Goal: Task Accomplishment & Management: Use online tool/utility

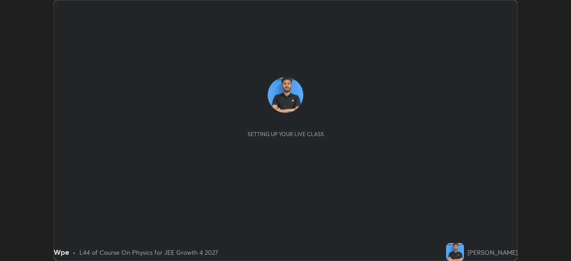
scroll to position [261, 571]
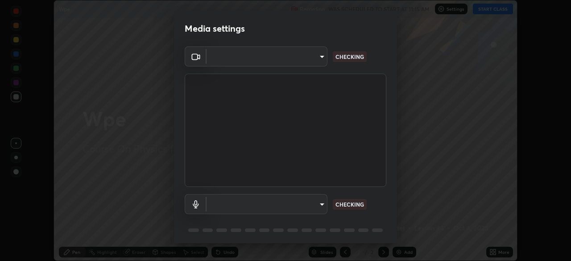
type input "f44939252cec670a7c81aafead478e6b9f15b20a1b8f1ae8dba2619045631b1c"
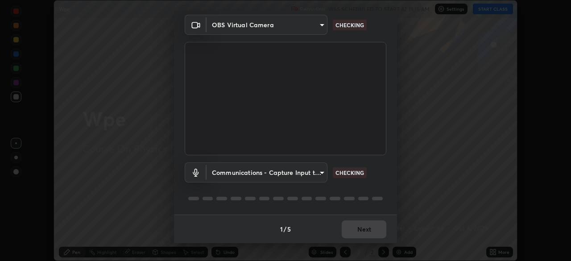
click at [318, 174] on body "Erase all Wpe Recording WAS SCHEDULED TO START AT 11:15 AM Settings START CLASS…" at bounding box center [285, 130] width 571 height 261
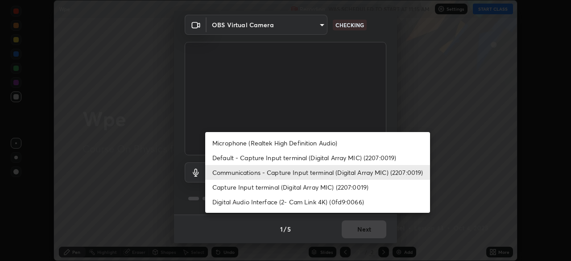
click at [323, 176] on li "Communications - Capture Input terminal (Digital Array MIC) (2207:0019)" at bounding box center [317, 172] width 225 height 15
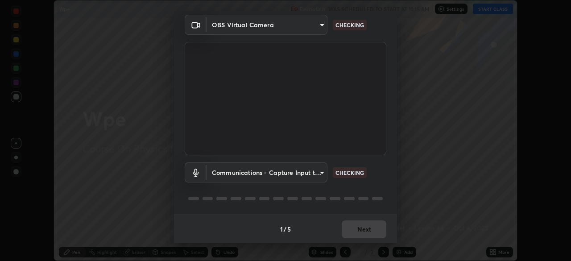
click at [314, 172] on body "Erase all Wpe Recording WAS SCHEDULED TO START AT 11:15 AM Settings START CLASS…" at bounding box center [285, 130] width 571 height 261
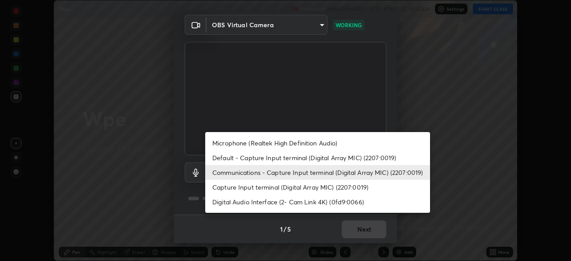
click at [326, 153] on li "Default - Capture Input terminal (Digital Array MIC) (2207:0019)" at bounding box center [317, 157] width 225 height 15
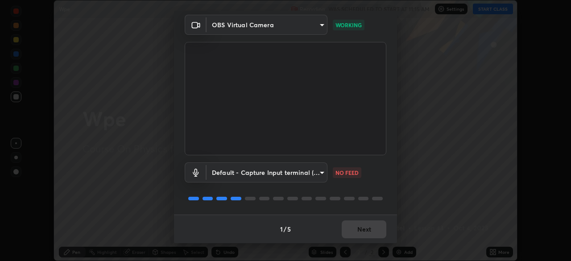
click at [308, 175] on body "Erase all Wpe Recording WAS SCHEDULED TO START AT 11:15 AM Settings START CLASS…" at bounding box center [285, 130] width 571 height 261
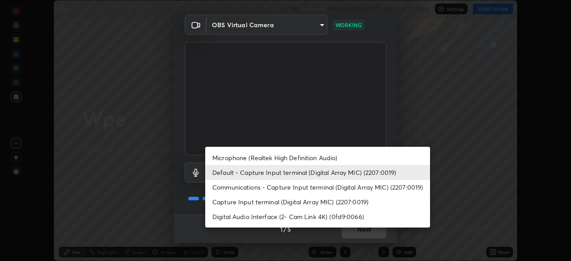
click at [307, 184] on li "Communications - Capture Input terminal (Digital Array MIC) (2207:0019)" at bounding box center [317, 187] width 225 height 15
type input "communications"
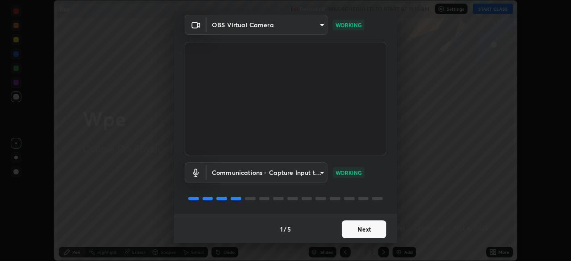
click at [366, 230] on button "Next" at bounding box center [364, 229] width 45 height 18
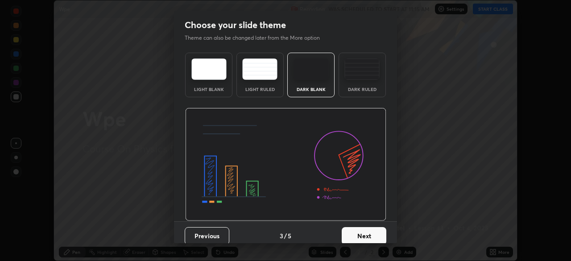
click at [368, 229] on button "Next" at bounding box center [364, 236] width 45 height 18
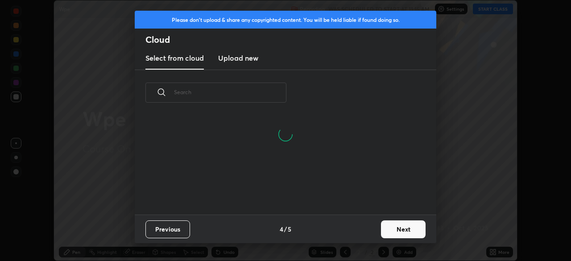
click at [386, 226] on button "Next" at bounding box center [403, 229] width 45 height 18
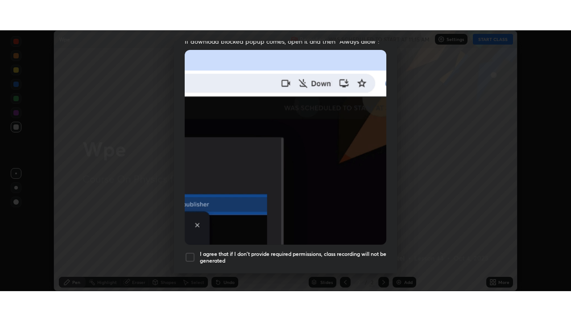
scroll to position [214, 0]
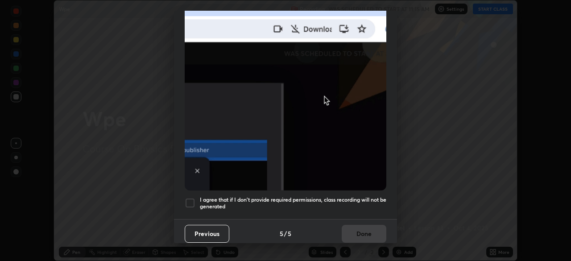
click at [192, 198] on div at bounding box center [190, 203] width 11 height 11
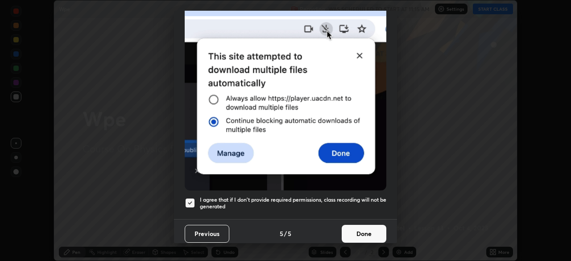
click at [360, 230] on button "Done" at bounding box center [364, 234] width 45 height 18
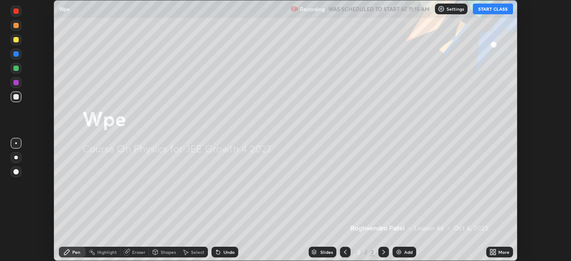
click at [494, 253] on icon at bounding box center [494, 253] width 2 height 2
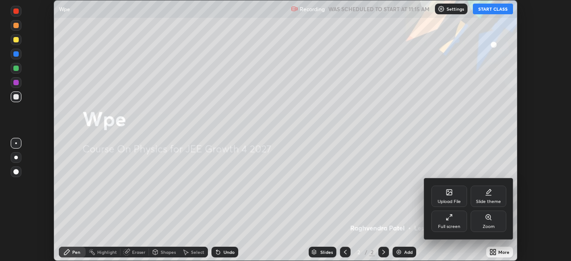
click at [448, 226] on div "Full screen" at bounding box center [449, 226] width 22 height 4
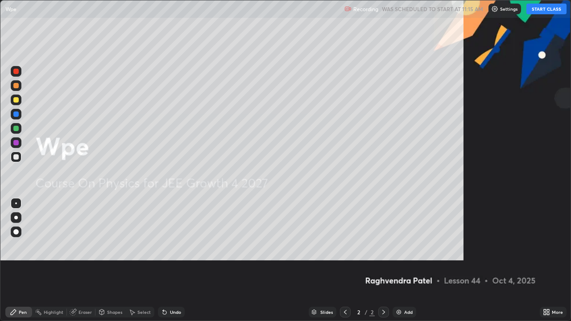
scroll to position [321, 571]
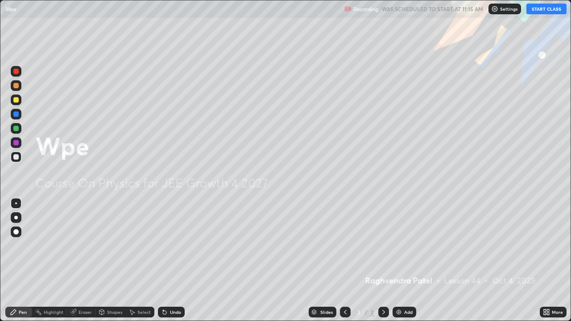
click at [544, 9] on button "START CLASS" at bounding box center [546, 9] width 40 height 11
click at [402, 260] on div "Add" at bounding box center [405, 312] width 24 height 11
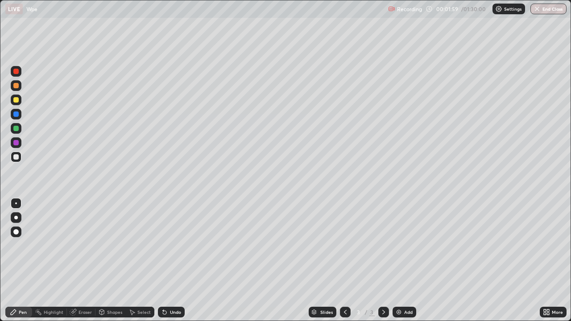
click at [17, 156] on div at bounding box center [15, 156] width 5 height 5
click at [20, 100] on div at bounding box center [16, 100] width 11 height 11
click at [18, 155] on div at bounding box center [15, 156] width 5 height 5
click at [402, 260] on div "Add" at bounding box center [405, 312] width 24 height 11
click at [113, 260] on div "Shapes" at bounding box center [114, 312] width 15 height 4
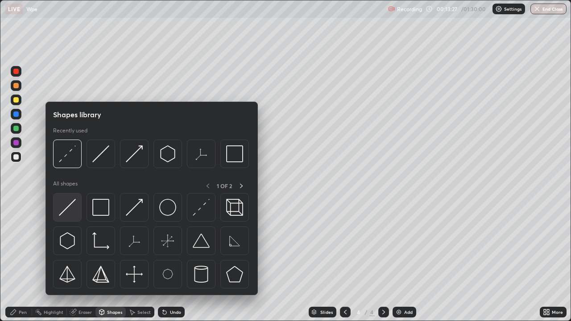
click at [72, 213] on img at bounding box center [67, 207] width 17 height 17
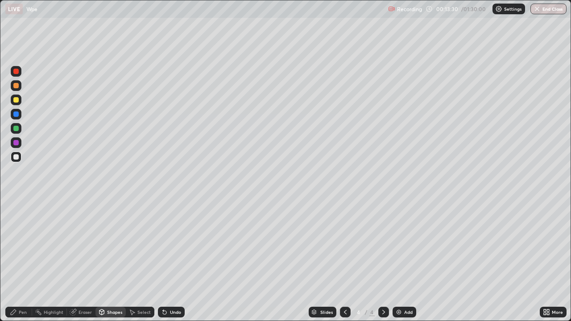
click at [109, 260] on div "Shapes" at bounding box center [114, 312] width 15 height 4
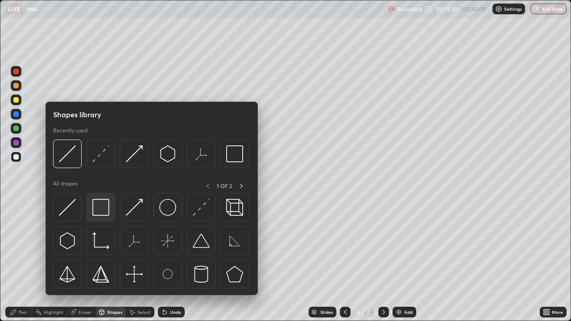
click at [103, 209] on img at bounding box center [100, 207] width 17 height 17
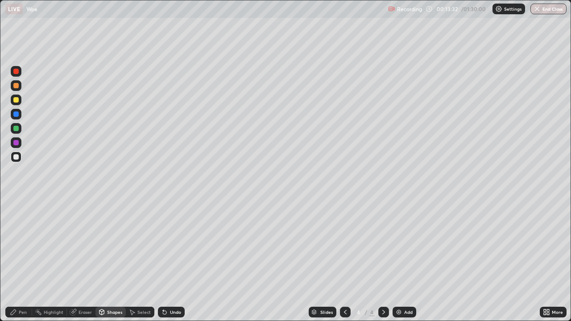
click at [170, 260] on div "Undo" at bounding box center [175, 312] width 11 height 4
click at [24, 260] on div "Pen" at bounding box center [23, 312] width 8 height 4
click at [110, 260] on div "Shapes" at bounding box center [110, 312] width 30 height 11
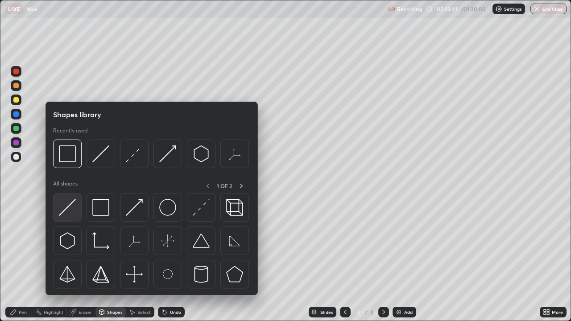
click at [72, 205] on img at bounding box center [67, 207] width 17 height 17
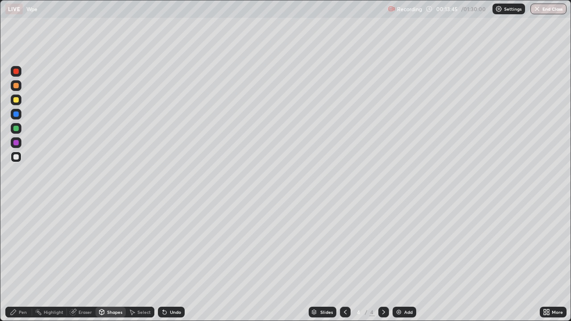
click at [17, 260] on div "Pen" at bounding box center [18, 312] width 27 height 11
click at [168, 260] on div "Undo" at bounding box center [171, 312] width 27 height 11
click at [174, 260] on div "Undo" at bounding box center [175, 312] width 11 height 4
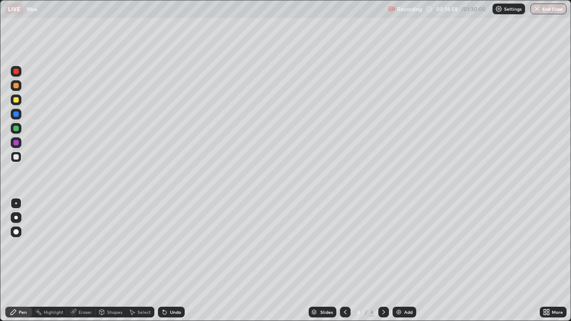
click at [171, 260] on div "Undo" at bounding box center [171, 312] width 27 height 11
click at [172, 260] on div "Undo" at bounding box center [175, 312] width 11 height 4
click at [171, 260] on div "Undo" at bounding box center [175, 312] width 11 height 4
click at [83, 260] on div "Eraser" at bounding box center [85, 312] width 13 height 4
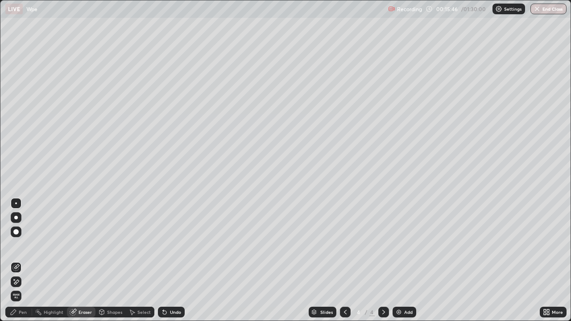
click at [25, 260] on div "Pen" at bounding box center [23, 312] width 8 height 4
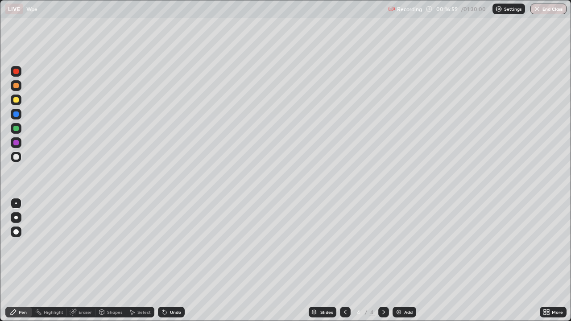
click at [116, 260] on div "Shapes" at bounding box center [114, 312] width 15 height 4
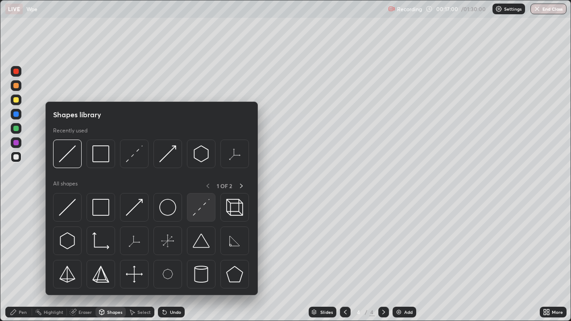
click at [203, 212] on img at bounding box center [201, 207] width 17 height 17
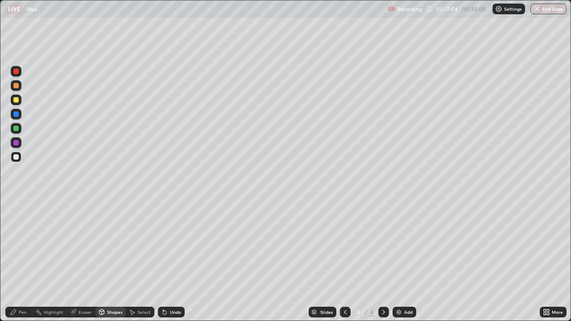
click at [29, 260] on div "Pen" at bounding box center [18, 312] width 27 height 11
click at [107, 260] on div "Shapes" at bounding box center [114, 312] width 15 height 4
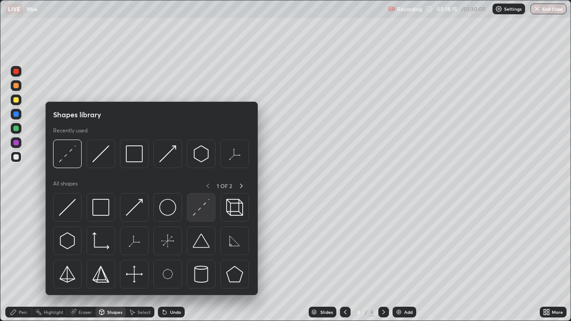
click at [198, 213] on img at bounding box center [201, 207] width 17 height 17
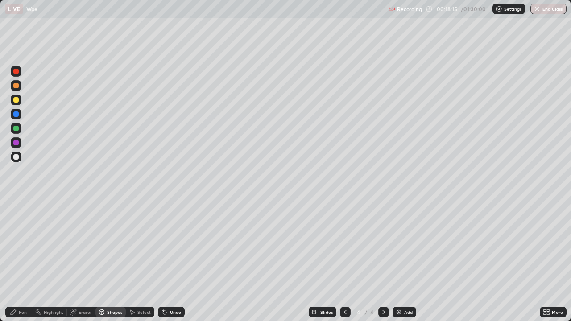
click at [18, 99] on div at bounding box center [15, 99] width 5 height 5
click at [22, 260] on div "Pen" at bounding box center [23, 312] width 8 height 4
click at [406, 260] on div "Add" at bounding box center [408, 312] width 8 height 4
click at [19, 160] on div at bounding box center [16, 157] width 11 height 11
click at [121, 260] on div "Shapes" at bounding box center [114, 312] width 15 height 4
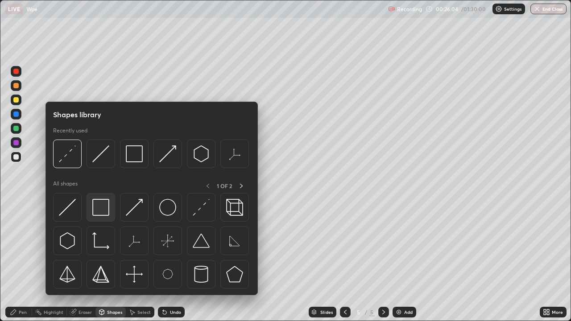
click at [97, 212] on img at bounding box center [100, 207] width 17 height 17
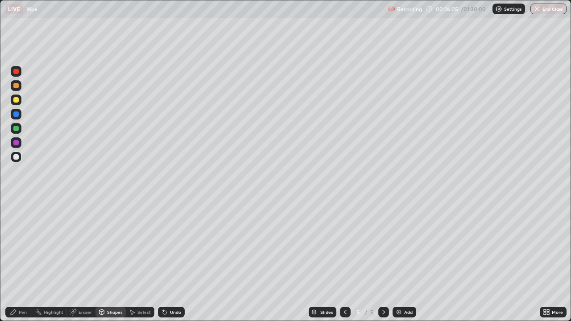
click at [344, 260] on icon at bounding box center [345, 312] width 7 height 7
click at [384, 260] on div at bounding box center [383, 312] width 11 height 11
click at [108, 260] on div "Shapes" at bounding box center [114, 312] width 15 height 4
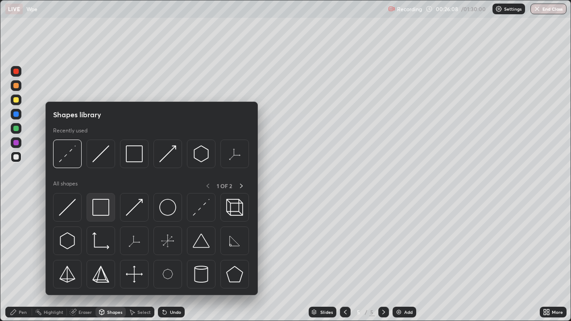
click at [100, 212] on img at bounding box center [100, 207] width 17 height 17
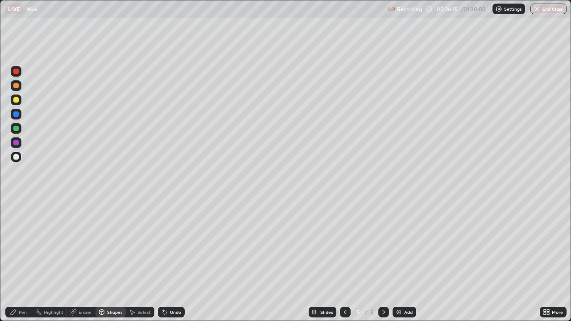
click at [23, 260] on div "Pen" at bounding box center [18, 312] width 27 height 11
click at [113, 260] on div "Shapes" at bounding box center [110, 312] width 30 height 11
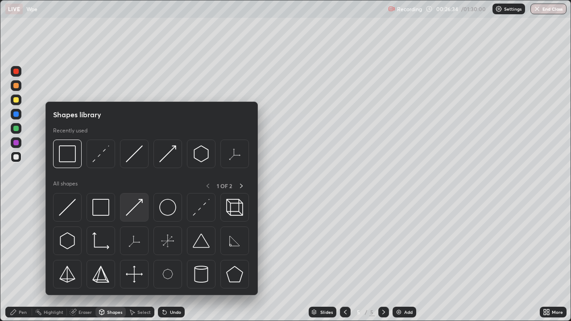
click at [136, 212] on img at bounding box center [134, 207] width 17 height 17
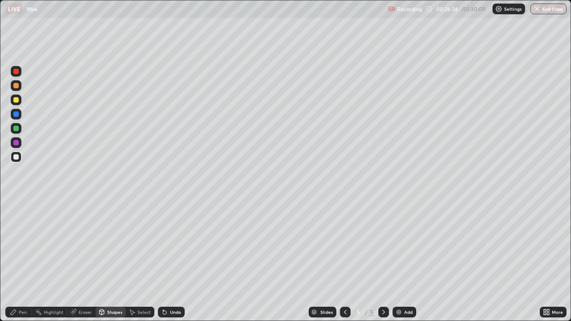
click at [21, 100] on div at bounding box center [16, 100] width 11 height 11
click at [175, 260] on div "Undo" at bounding box center [171, 312] width 27 height 11
click at [20, 260] on div "Pen" at bounding box center [18, 312] width 27 height 11
click at [171, 260] on div "Undo" at bounding box center [171, 312] width 27 height 11
click at [174, 260] on div "Undo" at bounding box center [175, 312] width 11 height 4
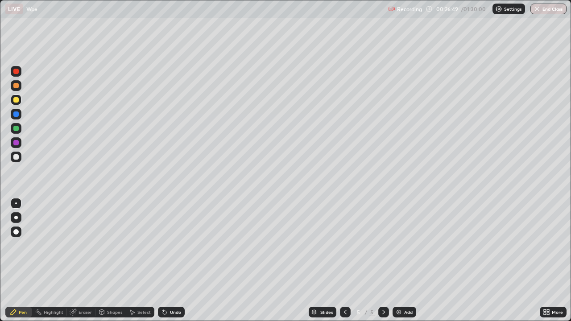
click at [16, 154] on div at bounding box center [15, 156] width 5 height 5
click at [90, 260] on div "Eraser" at bounding box center [81, 312] width 29 height 11
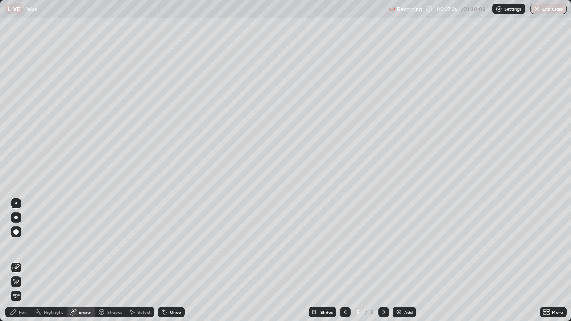
click at [28, 260] on div "Pen" at bounding box center [18, 312] width 27 height 11
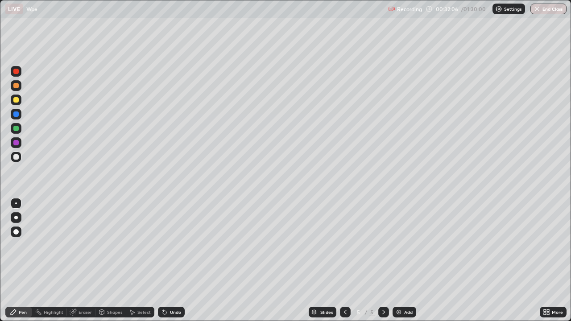
click at [116, 260] on div "Shapes" at bounding box center [110, 312] width 30 height 11
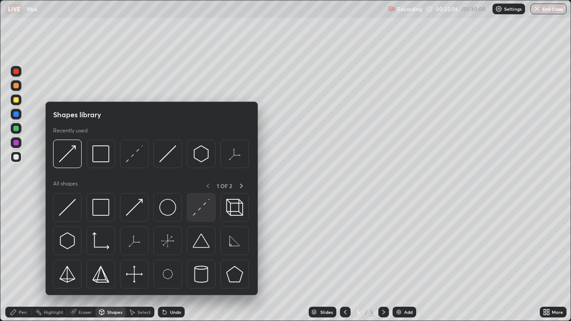
click at [203, 211] on img at bounding box center [201, 207] width 17 height 17
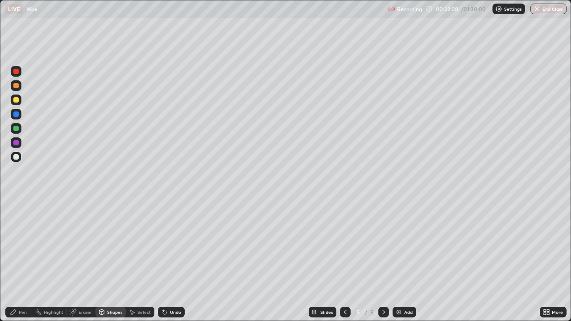
click at [25, 260] on div "Pen" at bounding box center [23, 312] width 8 height 4
click at [177, 260] on div "Undo" at bounding box center [175, 312] width 11 height 4
click at [113, 260] on div "Shapes" at bounding box center [114, 312] width 15 height 4
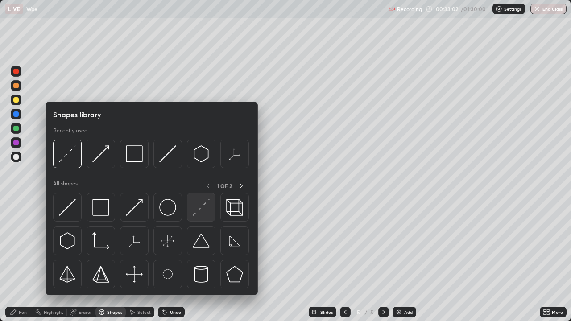
click at [198, 215] on img at bounding box center [201, 207] width 17 height 17
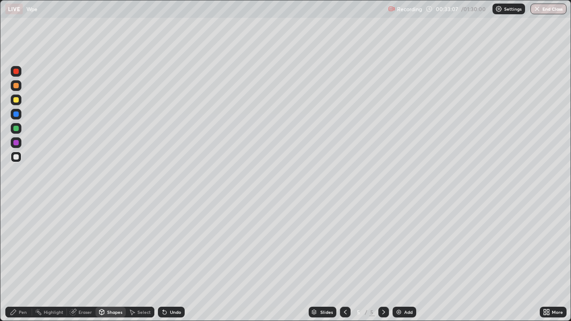
click at [24, 260] on div "Pen" at bounding box center [18, 312] width 27 height 11
click at [17, 100] on div at bounding box center [15, 99] width 5 height 5
click at [402, 260] on div "Add" at bounding box center [405, 312] width 24 height 11
click at [169, 260] on div "Undo" at bounding box center [171, 312] width 27 height 11
click at [173, 260] on div "Undo" at bounding box center [171, 312] width 27 height 11
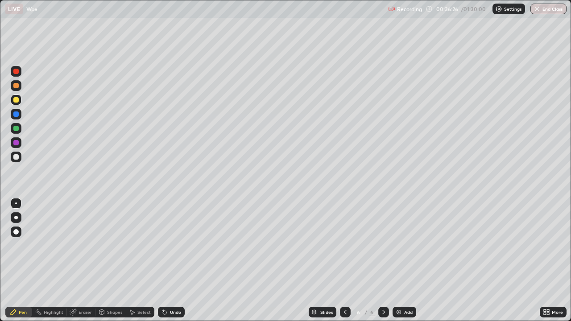
click at [173, 260] on div "Undo" at bounding box center [175, 312] width 11 height 4
click at [345, 260] on icon at bounding box center [345, 312] width 7 height 7
click at [383, 260] on icon at bounding box center [383, 312] width 7 height 7
click at [21, 158] on div at bounding box center [16, 157] width 11 height 11
click at [113, 260] on div "Shapes" at bounding box center [114, 312] width 15 height 4
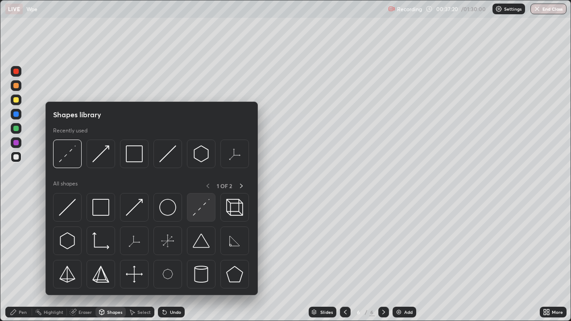
click at [195, 211] on img at bounding box center [201, 207] width 17 height 17
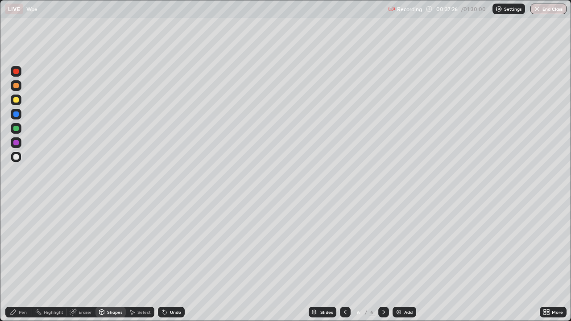
click at [19, 260] on div "Pen" at bounding box center [23, 312] width 8 height 4
click at [345, 260] on icon at bounding box center [345, 312] width 7 height 7
click at [381, 260] on icon at bounding box center [383, 312] width 7 height 7
click at [163, 260] on icon at bounding box center [163, 310] width 1 height 1
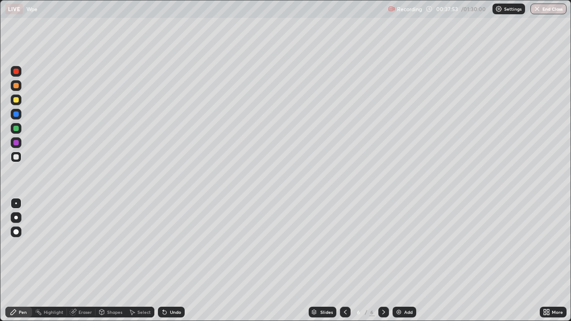
click at [344, 260] on icon at bounding box center [345, 312] width 7 height 7
click at [387, 260] on div at bounding box center [383, 312] width 11 height 11
click at [344, 260] on icon at bounding box center [345, 312] width 7 height 7
click at [383, 260] on icon at bounding box center [383, 312] width 3 height 4
click at [344, 260] on icon at bounding box center [345, 312] width 3 height 4
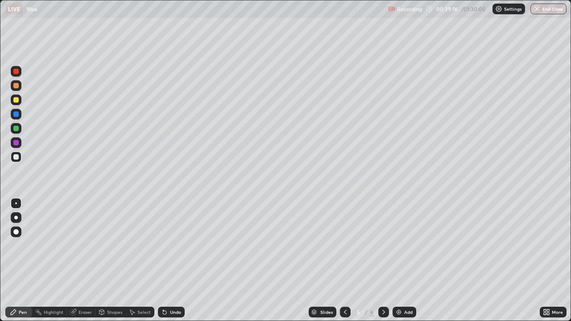
click at [383, 260] on icon at bounding box center [383, 312] width 7 height 7
click at [402, 260] on div "Add" at bounding box center [405, 312] width 24 height 11
click at [20, 101] on div at bounding box center [16, 100] width 11 height 11
click at [16, 157] on div at bounding box center [15, 156] width 5 height 5
click at [344, 260] on icon at bounding box center [345, 312] width 7 height 7
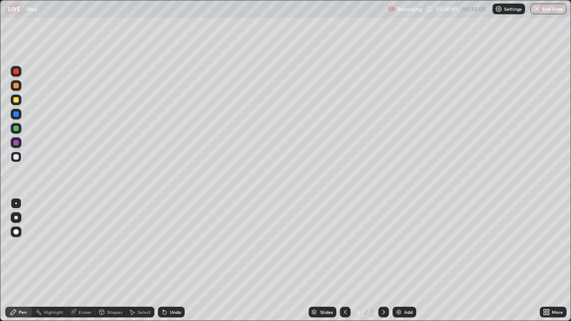
click at [344, 260] on icon at bounding box center [345, 312] width 7 height 7
click at [383, 260] on icon at bounding box center [383, 312] width 7 height 7
click at [384, 260] on icon at bounding box center [383, 312] width 7 height 7
click at [384, 260] on div at bounding box center [383, 312] width 11 height 11
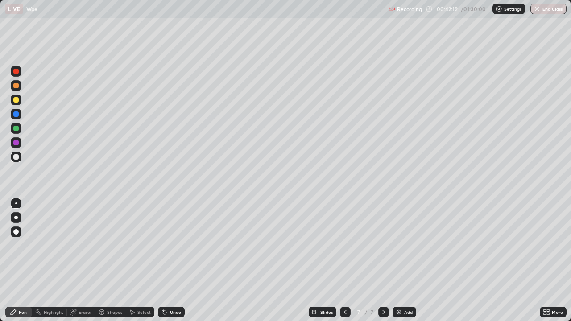
click at [112, 260] on div "Shapes" at bounding box center [114, 312] width 15 height 4
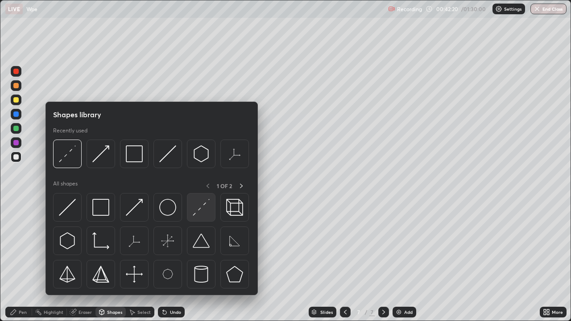
click at [204, 205] on img at bounding box center [201, 207] width 17 height 17
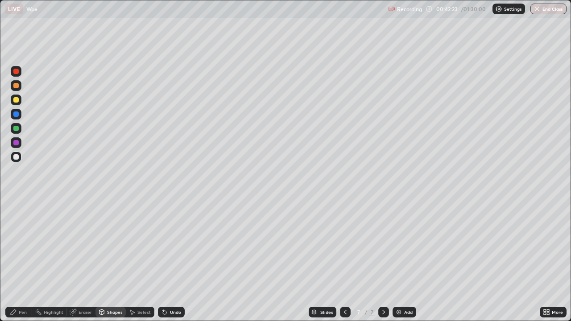
click at [21, 260] on div "Pen" at bounding box center [23, 312] width 8 height 4
click at [29, 260] on div "Pen" at bounding box center [18, 312] width 27 height 11
click at [401, 260] on img at bounding box center [398, 312] width 7 height 7
click at [104, 260] on icon at bounding box center [101, 312] width 7 height 7
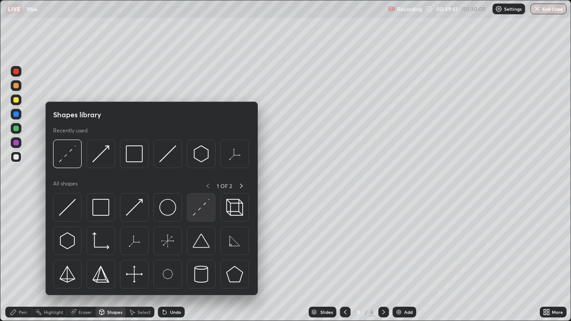
click at [200, 211] on img at bounding box center [201, 207] width 17 height 17
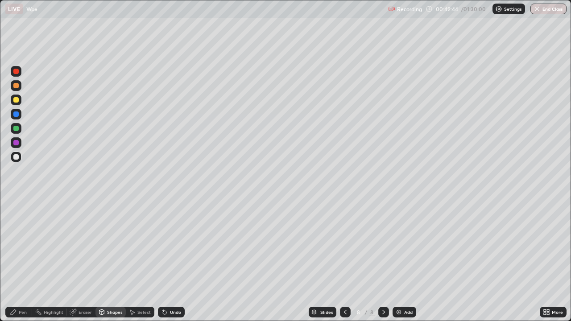
click at [22, 260] on div "Pen" at bounding box center [23, 312] width 8 height 4
click at [16, 157] on div at bounding box center [15, 156] width 5 height 5
click at [90, 260] on div "Eraser" at bounding box center [81, 312] width 29 height 11
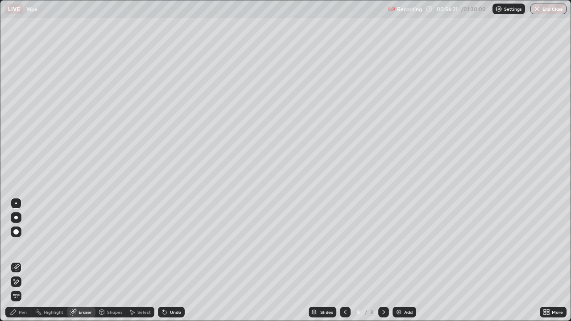
click at [25, 260] on div "Pen" at bounding box center [23, 312] width 8 height 4
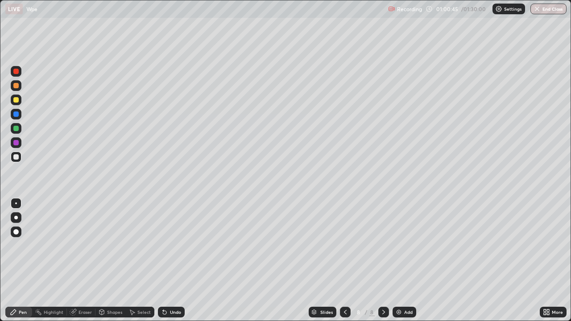
click at [403, 260] on div "Add" at bounding box center [405, 312] width 24 height 11
click at [409, 260] on div "Add" at bounding box center [408, 312] width 8 height 4
click at [344, 260] on icon at bounding box center [344, 312] width 7 height 7
click at [83, 260] on div "Eraser" at bounding box center [85, 312] width 13 height 4
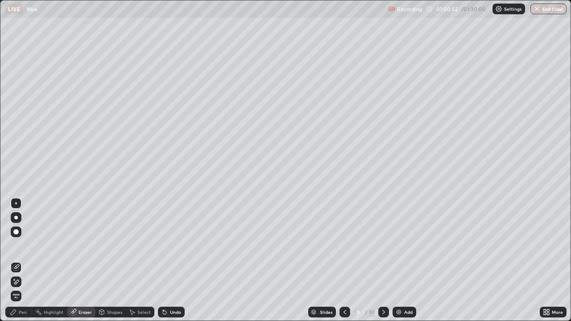
click at [24, 260] on div "Pen" at bounding box center [23, 312] width 8 height 4
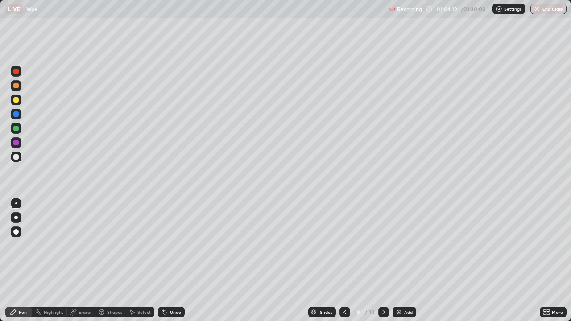
click at [385, 260] on icon at bounding box center [383, 312] width 7 height 7
click at [174, 260] on div "Undo" at bounding box center [171, 312] width 27 height 11
click at [173, 260] on div "Undo" at bounding box center [175, 312] width 11 height 4
click at [176, 260] on div "Undo" at bounding box center [175, 312] width 11 height 4
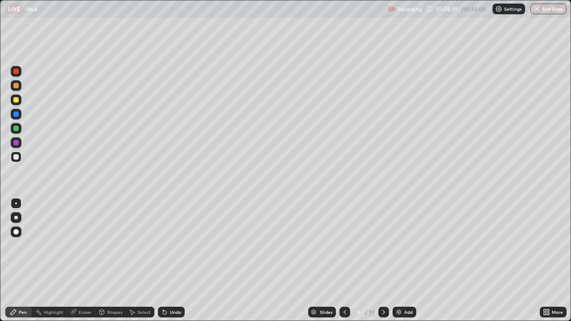
click at [175, 260] on div "Undo" at bounding box center [175, 312] width 11 height 4
click at [174, 260] on div "Undo" at bounding box center [175, 312] width 11 height 4
click at [20, 99] on div at bounding box center [16, 100] width 11 height 11
click at [172, 260] on div "Undo" at bounding box center [175, 312] width 11 height 4
click at [21, 155] on div at bounding box center [16, 157] width 11 height 11
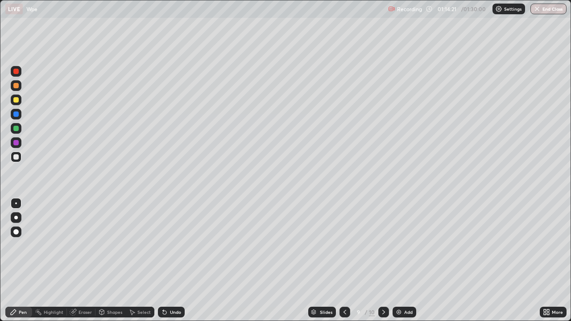
click at [382, 260] on icon at bounding box center [383, 312] width 7 height 7
click at [87, 260] on div "Eraser" at bounding box center [81, 312] width 29 height 11
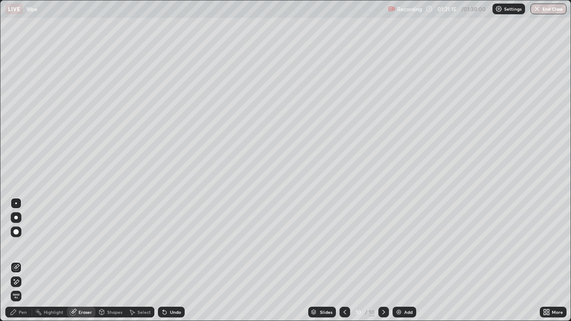
click at [24, 260] on div "Pen" at bounding box center [18, 312] width 27 height 11
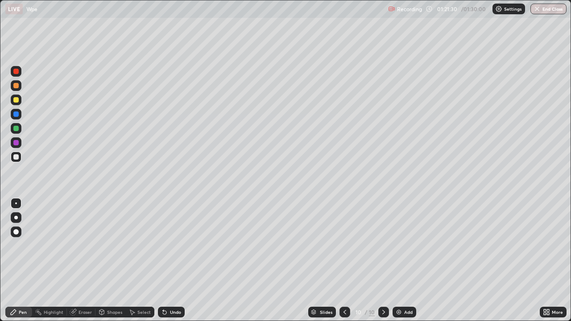
click at [176, 260] on div "Undo" at bounding box center [175, 312] width 11 height 4
click at [174, 260] on div "Undo" at bounding box center [175, 312] width 11 height 4
click at [537, 7] on img "button" at bounding box center [536, 8] width 7 height 7
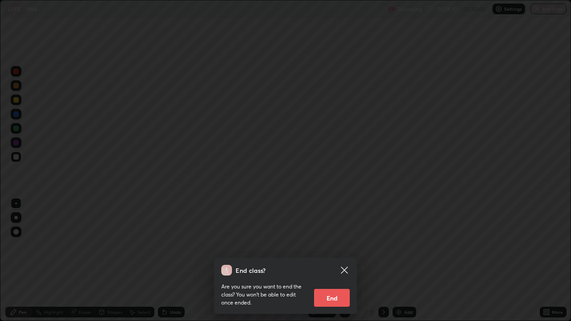
click at [330, 260] on button "End" at bounding box center [332, 298] width 36 height 18
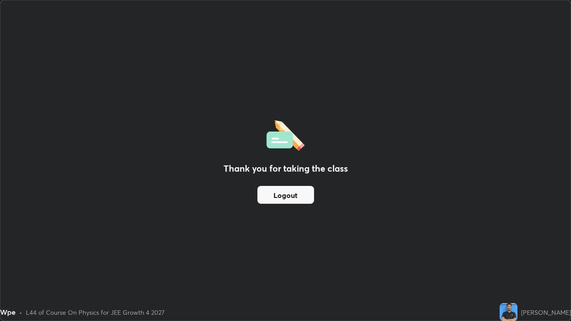
click at [273, 191] on button "Logout" at bounding box center [285, 195] width 57 height 18
